Goal: Find specific page/section: Find specific page/section

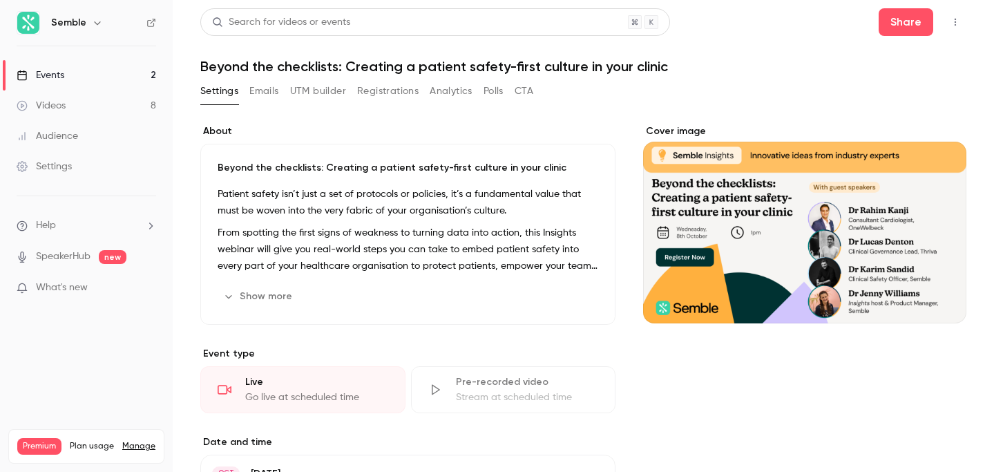
click at [54, 75] on div "Events" at bounding box center [41, 75] width 48 height 14
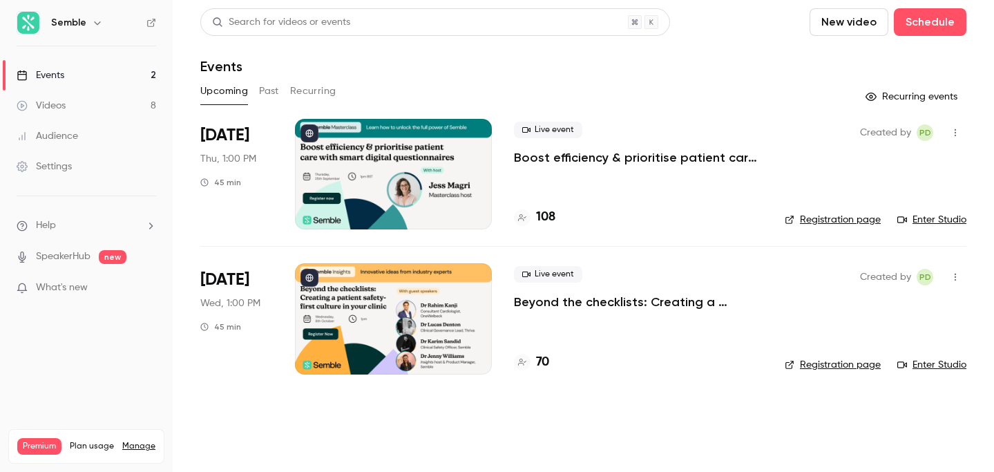
click at [410, 184] on div at bounding box center [393, 174] width 197 height 111
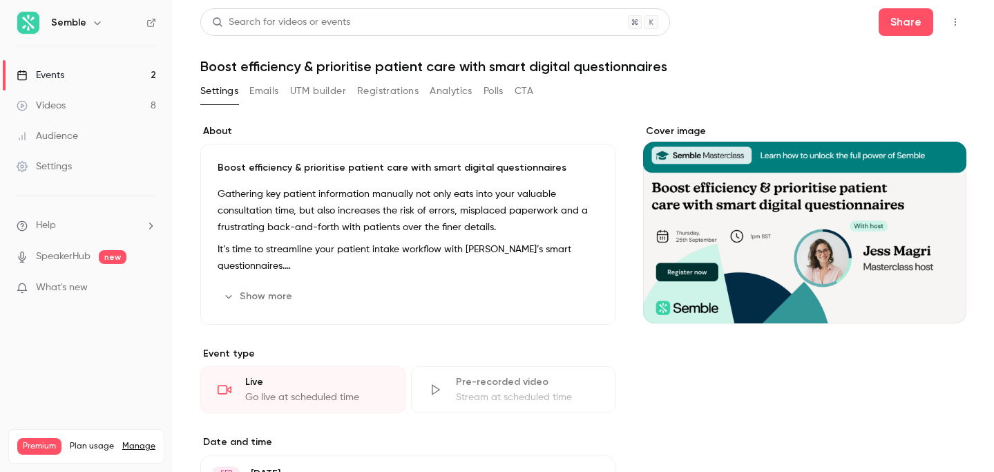
click at [260, 294] on button "Show more" at bounding box center [259, 296] width 83 height 22
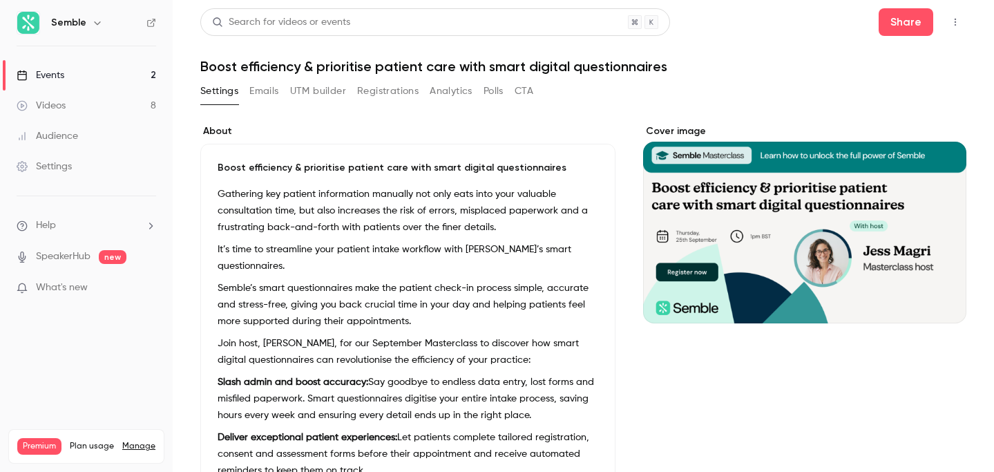
click at [316, 92] on button "UTM builder" at bounding box center [318, 91] width 56 height 22
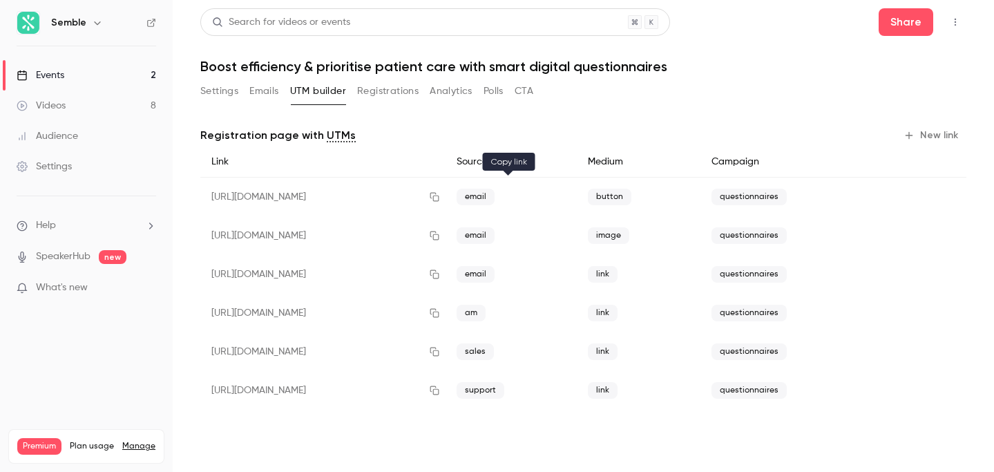
click at [439, 195] on icon "button" at bounding box center [434, 197] width 9 height 9
click at [440, 232] on icon "button" at bounding box center [434, 236] width 11 height 10
click at [440, 272] on icon "button" at bounding box center [434, 274] width 11 height 10
click at [400, 88] on button "Registrations" at bounding box center [387, 91] width 61 height 22
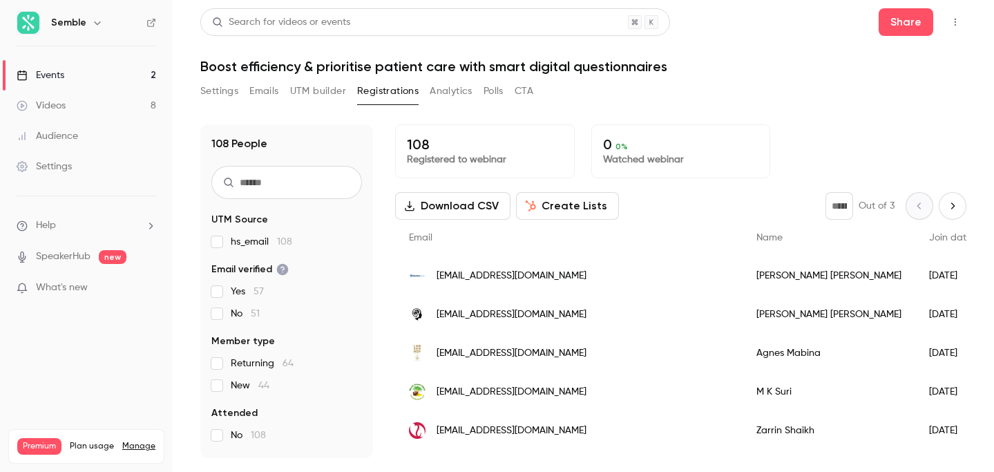
click at [65, 82] on link "Events 2" at bounding box center [86, 75] width 173 height 30
